Goal: Information Seeking & Learning: Learn about a topic

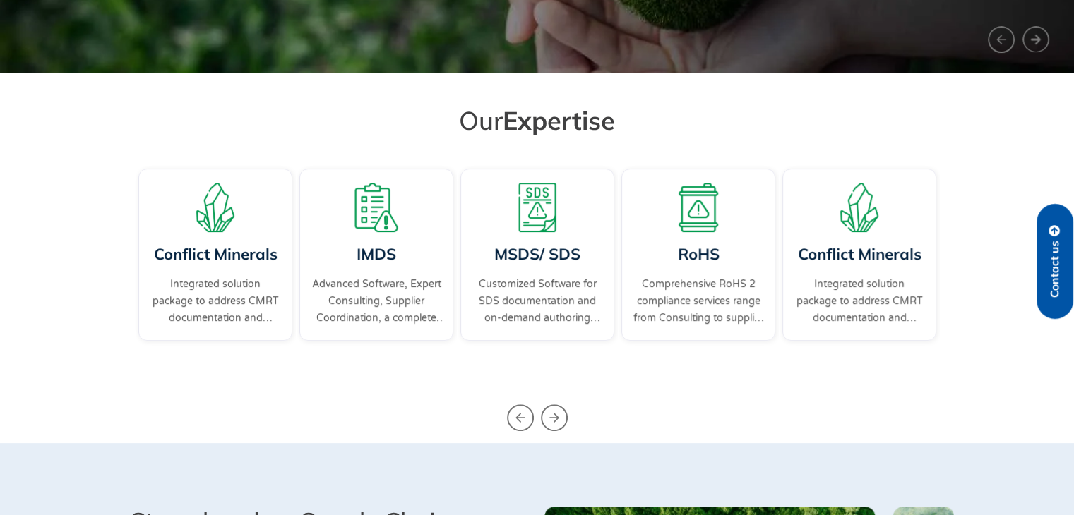
scroll to position [353, 0]
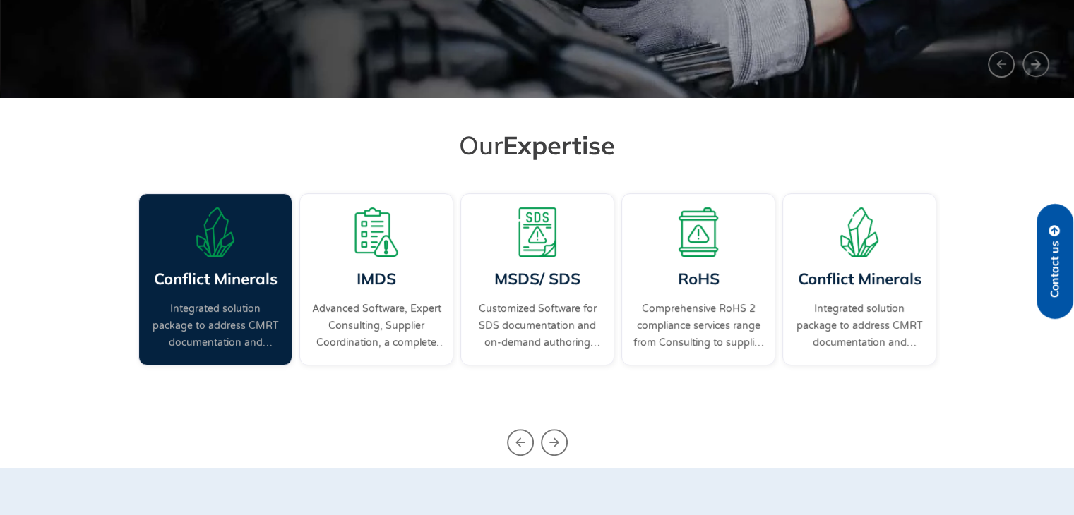
click at [202, 323] on link "Integrated solution package to address CMRT documentation and supplier engageme…" at bounding box center [215, 326] width 131 height 51
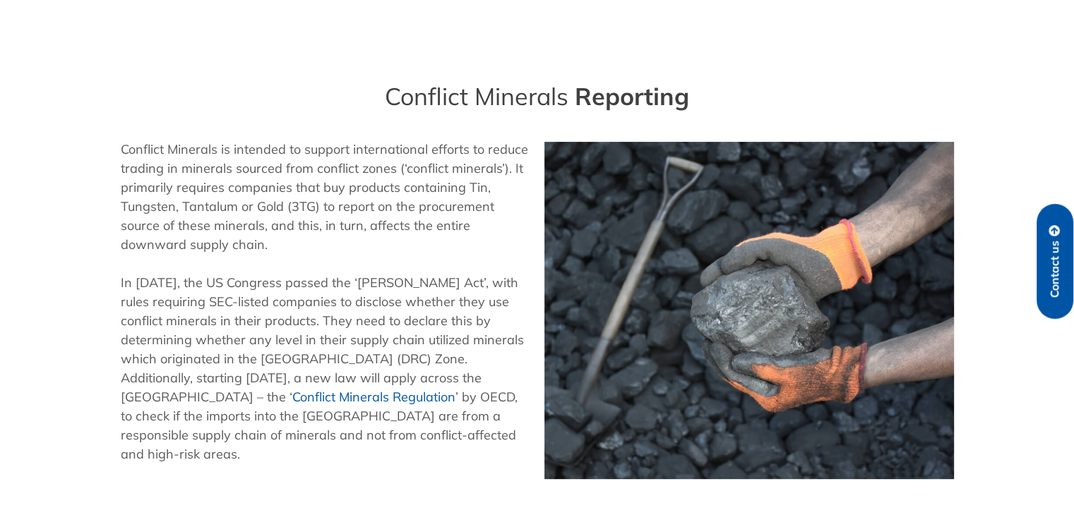
scroll to position [353, 0]
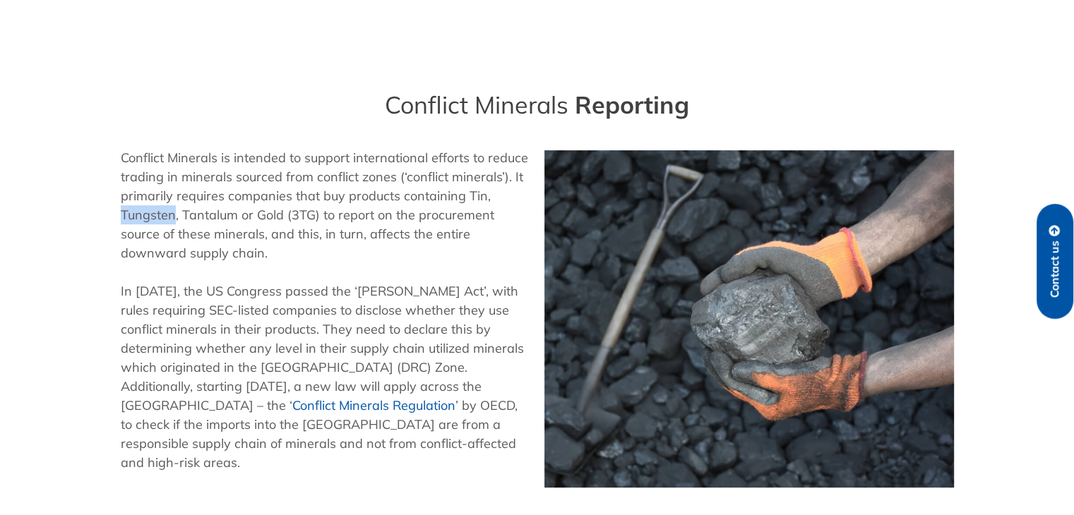
drag, startPoint x: 122, startPoint y: 222, endPoint x: 173, endPoint y: 217, distance: 51.1
click at [174, 217] on p "Conflict Minerals is intended to support international efforts to reduce tradin…" at bounding box center [326, 205] width 410 height 114
click at [198, 221] on p "Conflict Minerals is intended to support international efforts to reduce tradin…" at bounding box center [326, 205] width 410 height 114
click at [263, 218] on p "Conflict Minerals is intended to support international efforts to reduce tradin…" at bounding box center [326, 205] width 410 height 114
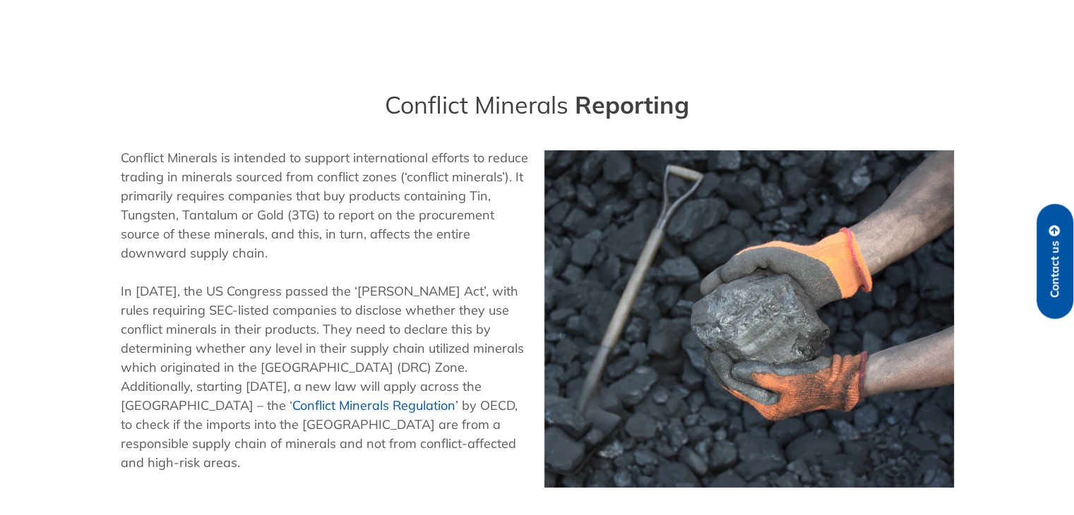
click at [473, 205] on p "Conflict Minerals is intended to support international efforts to reduce tradin…" at bounding box center [326, 205] width 410 height 114
click at [292, 414] on link "Conflict Minerals Regulation" at bounding box center [373, 405] width 163 height 16
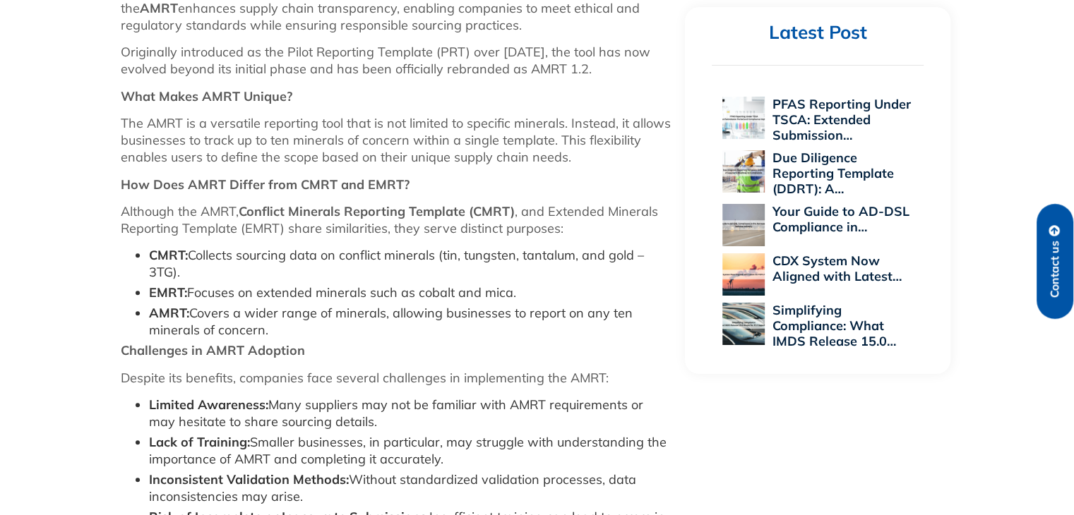
scroll to position [847, 0]
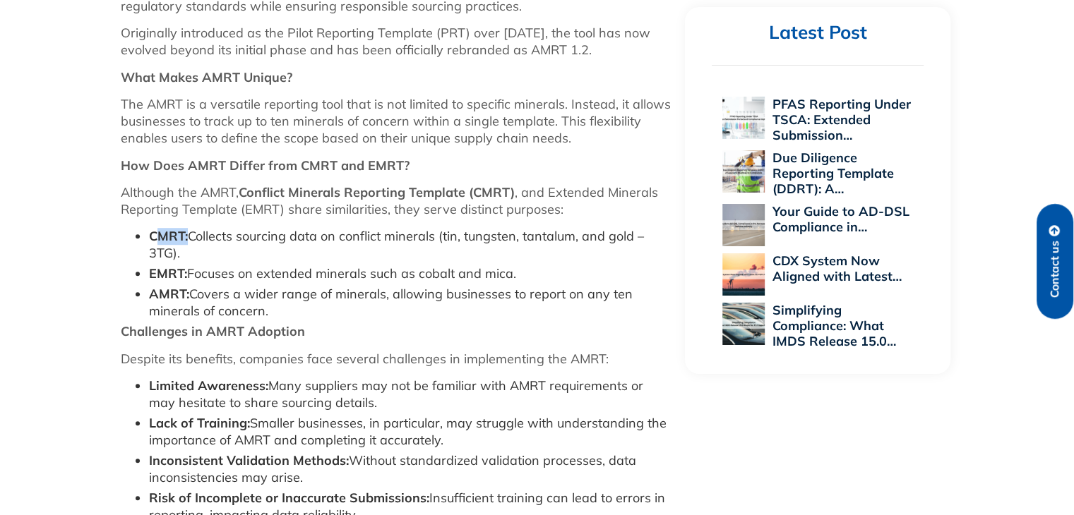
drag, startPoint x: 155, startPoint y: 235, endPoint x: 189, endPoint y: 234, distance: 33.2
click at [189, 234] on li "CMRT: Collects sourcing data on conflict minerals (tin, tungsten, tantalum, and…" at bounding box center [410, 245] width 522 height 34
click at [174, 234] on strong "CMRT:" at bounding box center [168, 236] width 39 height 16
drag, startPoint x: 356, startPoint y: 193, endPoint x: 373, endPoint y: 193, distance: 16.9
click at [373, 193] on strong "Conflict Minerals Reporting Template (CMRT)" at bounding box center [377, 192] width 276 height 16
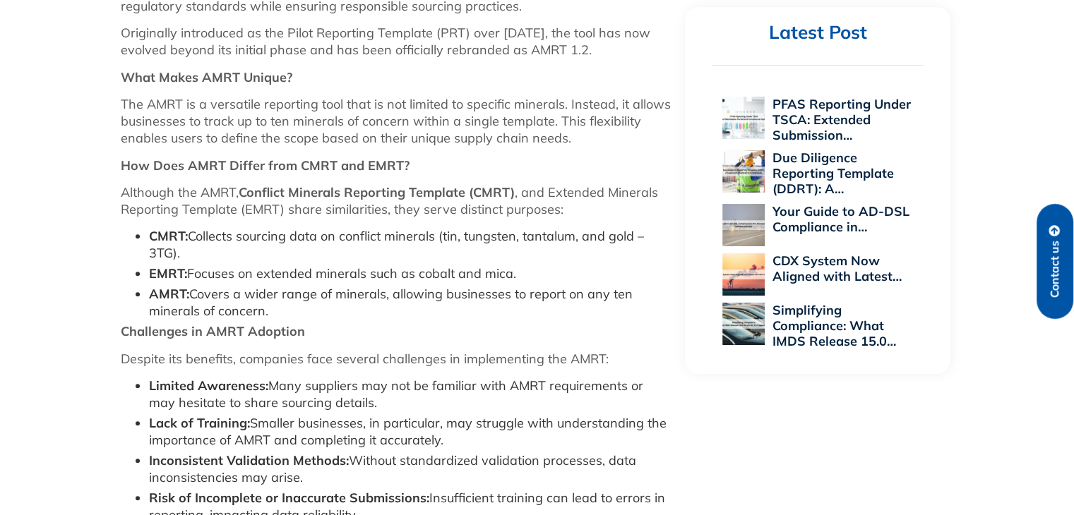
click at [458, 194] on strong "Conflict Minerals Reporting Template (CMRT)" at bounding box center [377, 192] width 276 height 16
drag, startPoint x: 446, startPoint y: 239, endPoint x: 173, endPoint y: 249, distance: 273.4
click at [173, 249] on li "CMRT: Collects sourcing data on conflict minerals (tin, tungsten, tantalum, and…" at bounding box center [410, 245] width 522 height 34
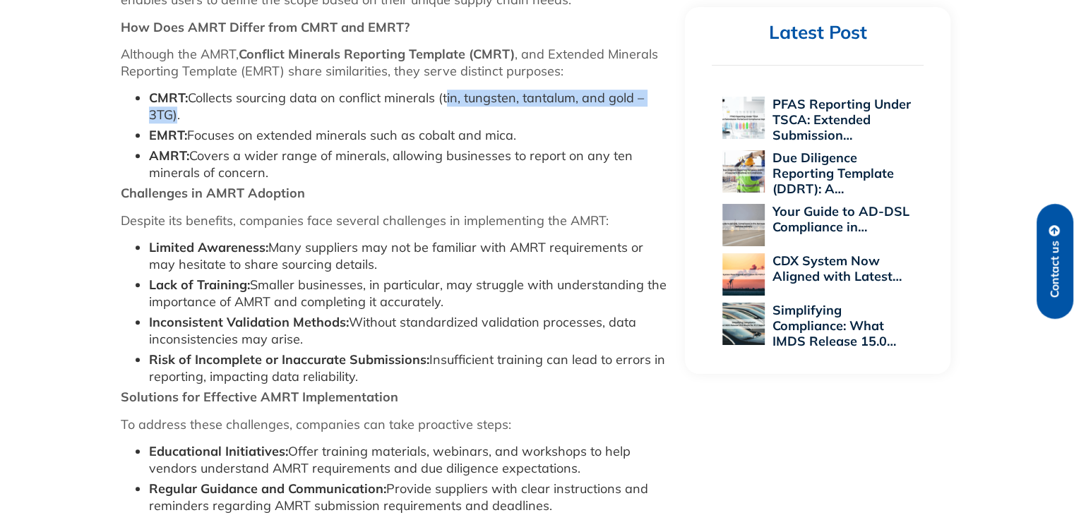
scroll to position [988, 0]
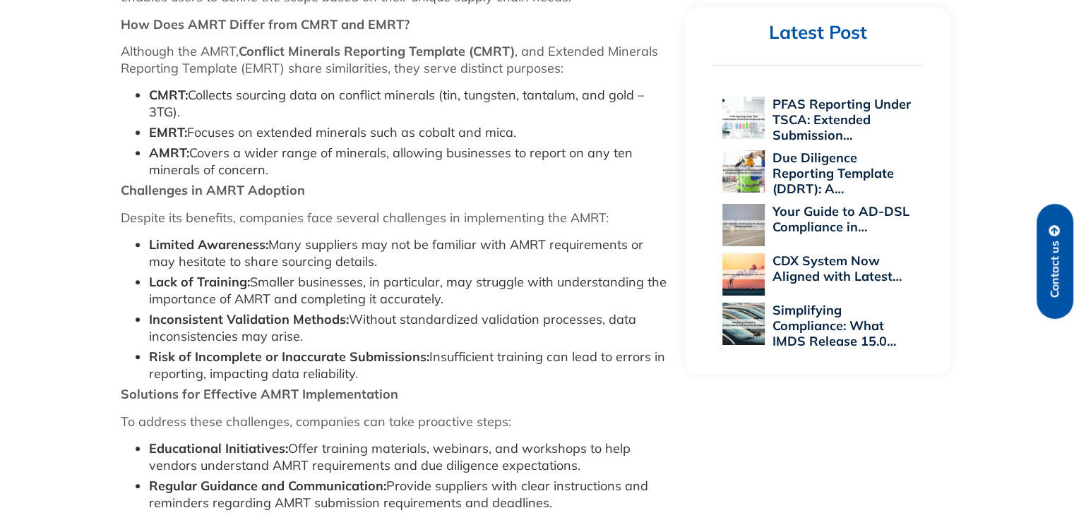
click at [238, 123] on ul "CMRT: Collects sourcing data on conflict minerals (tin, tungsten, tantalum, and…" at bounding box center [396, 133] width 551 height 92
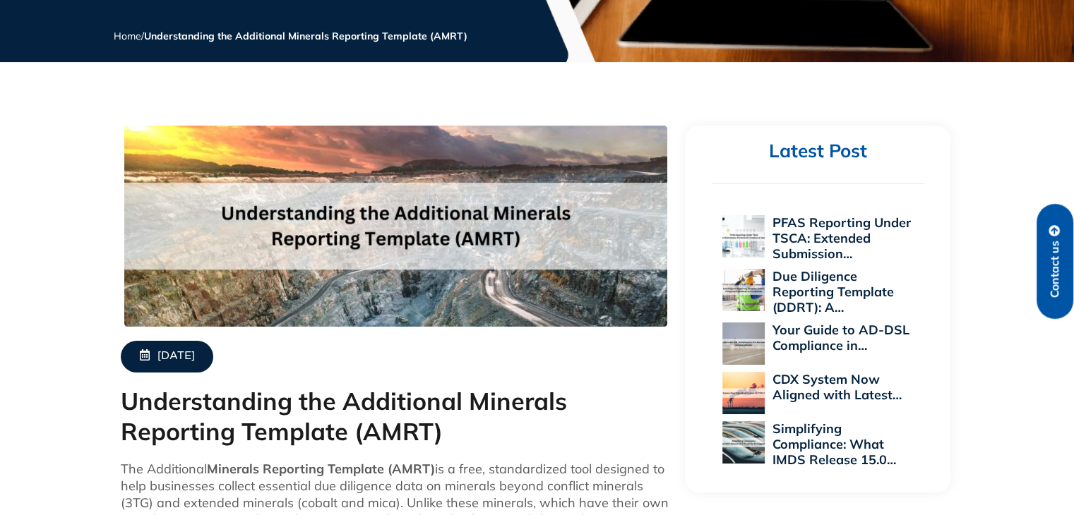
scroll to position [0, 0]
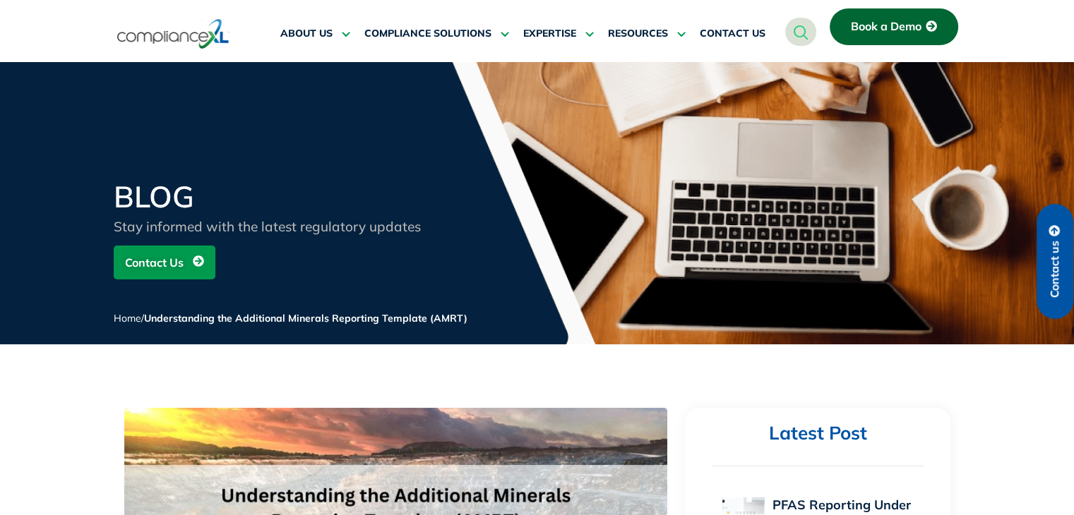
click at [150, 39] on img at bounding box center [173, 34] width 112 height 32
